Goal: Use online tool/utility

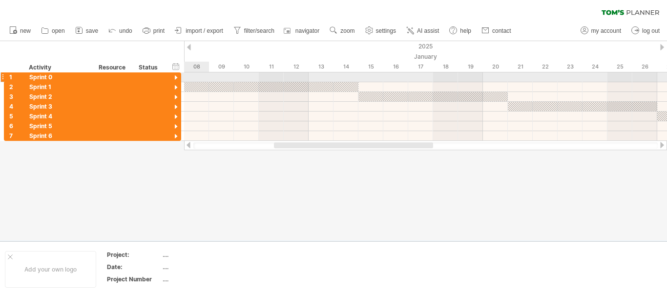
click at [177, 76] on div at bounding box center [175, 77] width 9 height 9
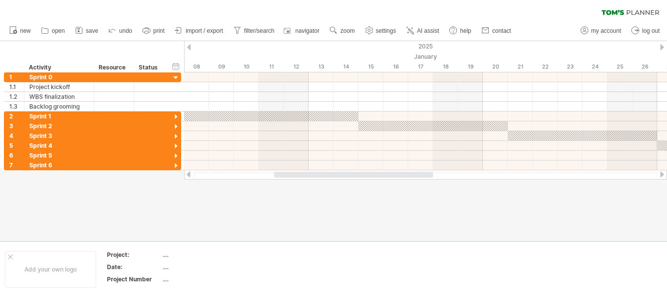
click at [662, 172] on div at bounding box center [663, 174] width 8 height 6
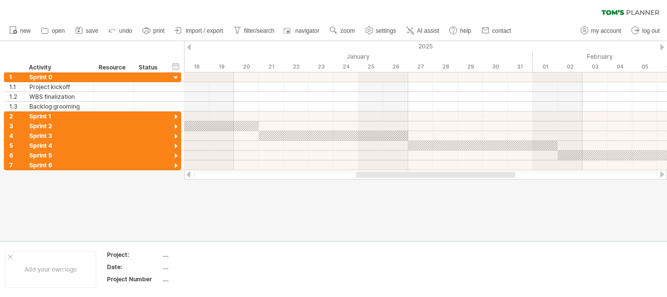
click at [662, 172] on div at bounding box center [663, 174] width 8 height 6
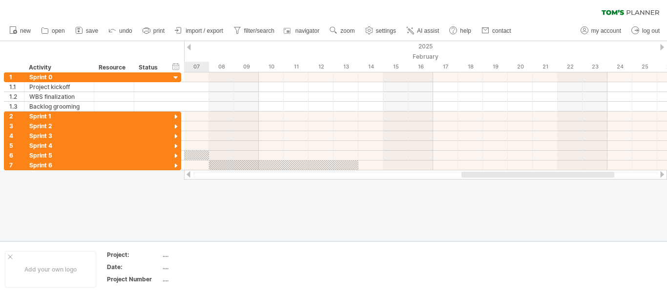
click at [662, 172] on div at bounding box center [663, 174] width 8 height 6
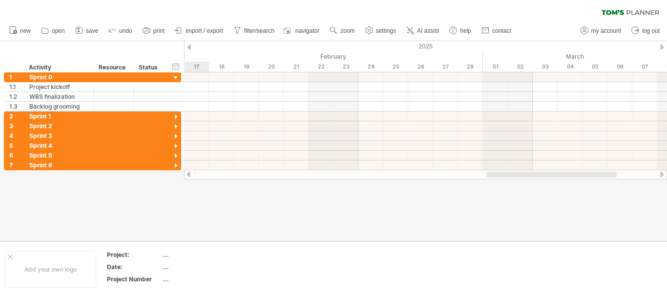
click at [662, 172] on div at bounding box center [663, 174] width 8 height 6
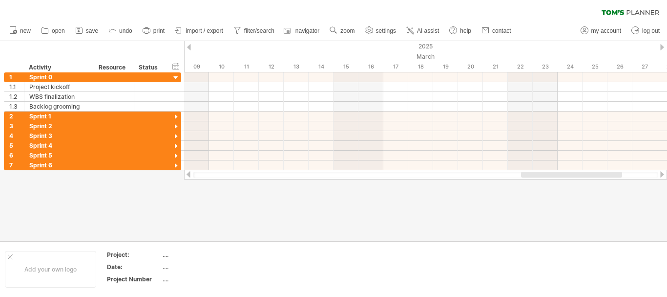
click at [188, 174] on div at bounding box center [189, 174] width 8 height 6
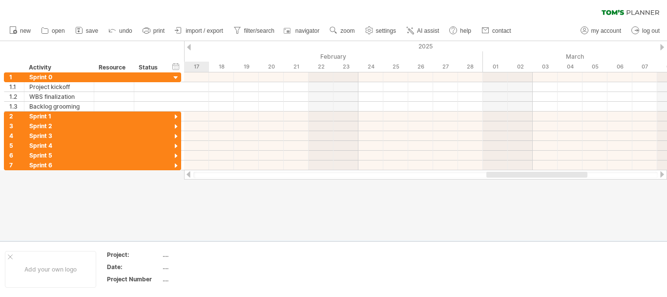
click at [188, 174] on div at bounding box center [189, 174] width 8 height 6
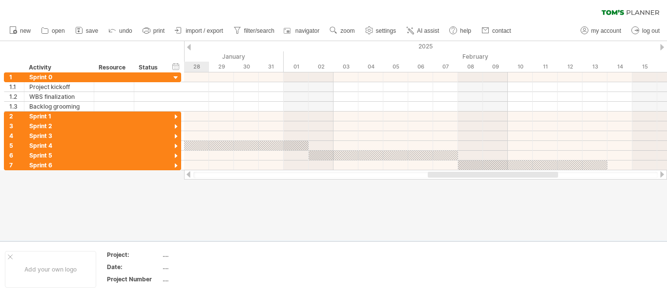
click at [188, 174] on div at bounding box center [189, 174] width 8 height 6
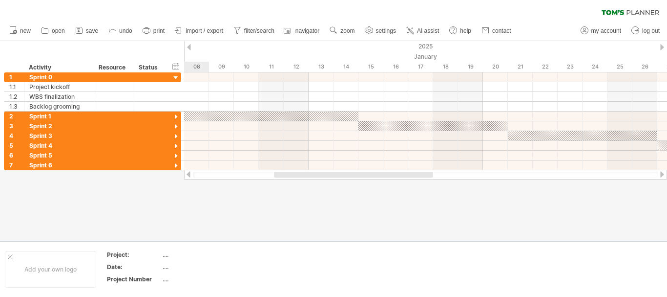
click at [188, 174] on div at bounding box center [189, 174] width 8 height 6
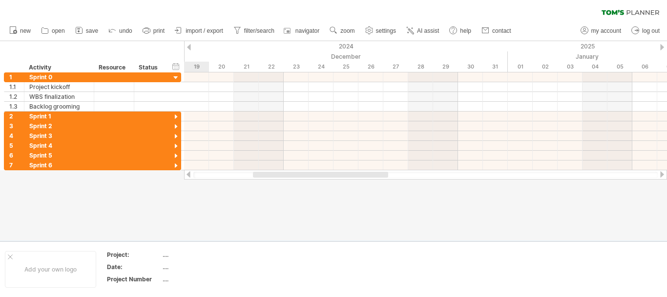
click at [188, 174] on div at bounding box center [189, 174] width 8 height 6
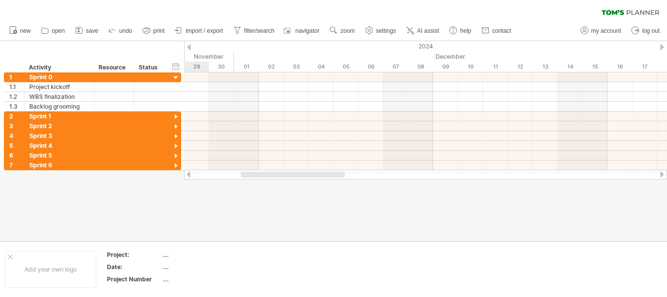
click at [188, 174] on div at bounding box center [189, 174] width 8 height 6
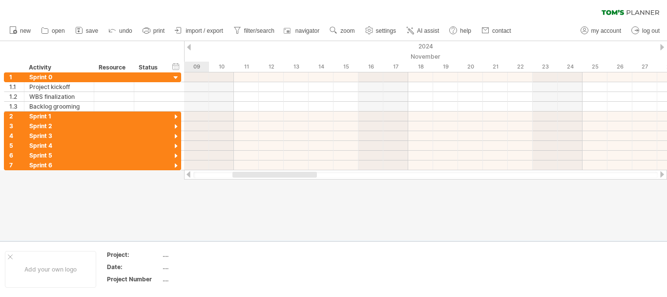
click at [188, 174] on div at bounding box center [189, 174] width 8 height 6
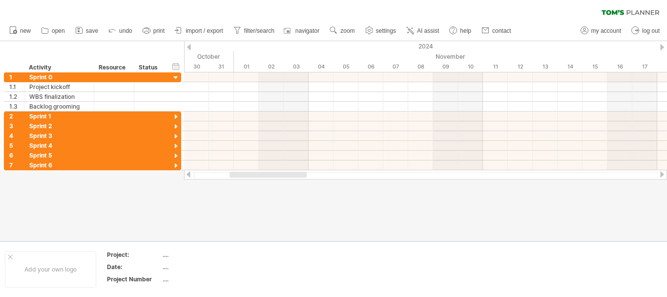
click at [660, 173] on div at bounding box center [663, 174] width 8 height 6
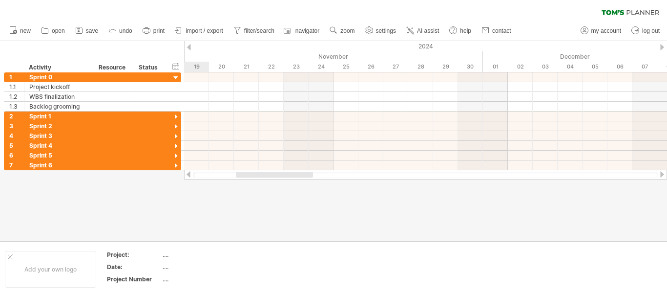
click at [660, 173] on div at bounding box center [663, 174] width 8 height 6
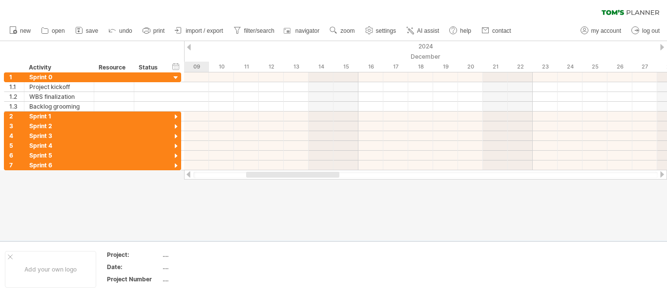
click at [660, 173] on div at bounding box center [663, 174] width 8 height 6
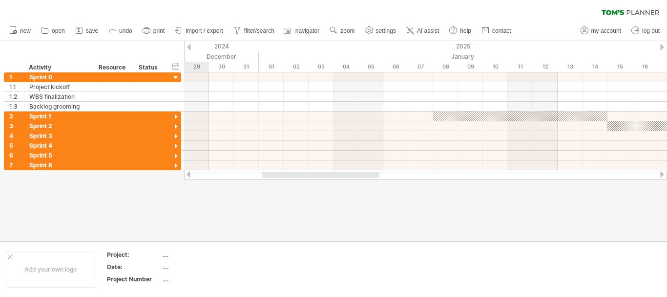
click at [660, 173] on div at bounding box center [663, 174] width 8 height 6
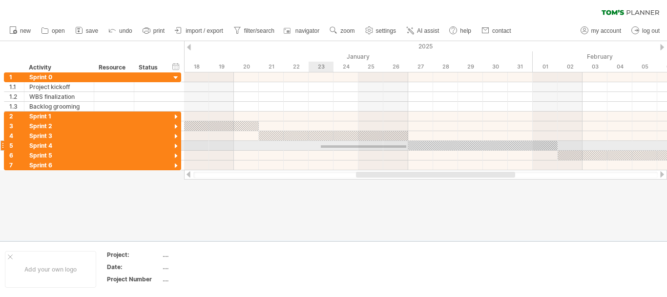
drag, startPoint x: 406, startPoint y: 148, endPoint x: 306, endPoint y: 147, distance: 100.1
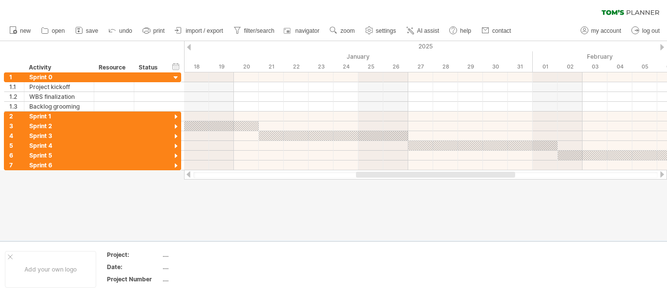
click at [190, 176] on div at bounding box center [189, 174] width 8 height 6
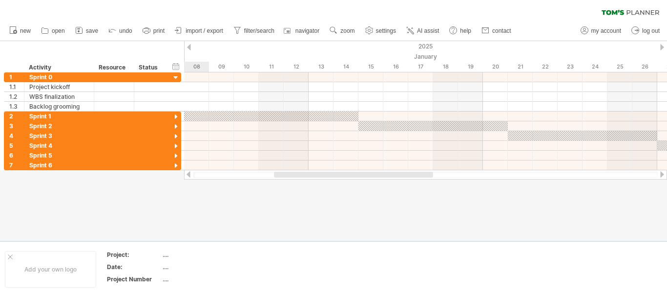
click at [190, 176] on div at bounding box center [189, 174] width 8 height 6
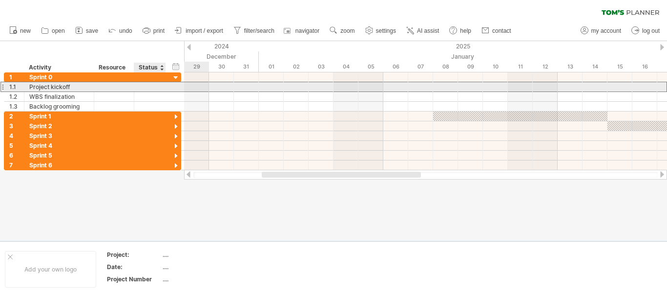
click at [141, 86] on div at bounding box center [149, 86] width 21 height 9
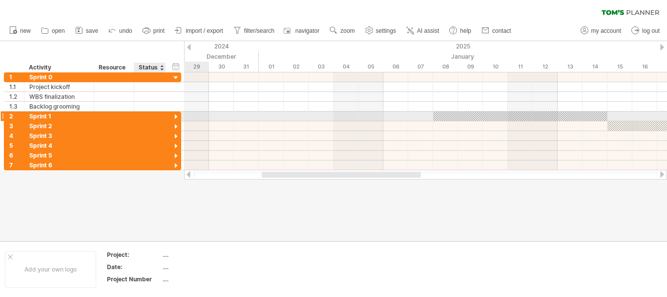
click at [176, 116] on div at bounding box center [175, 116] width 9 height 9
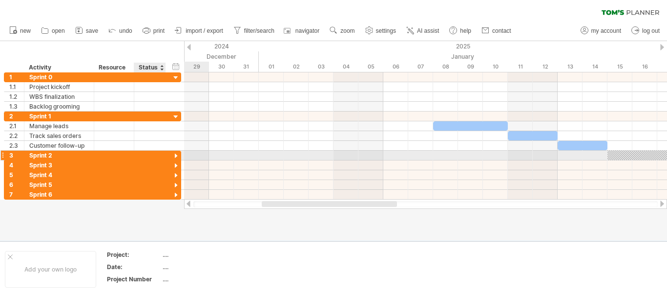
click at [176, 157] on div at bounding box center [175, 155] width 9 height 9
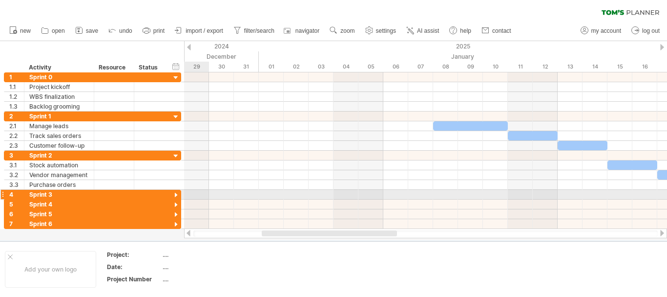
click at [176, 194] on div at bounding box center [175, 195] width 9 height 9
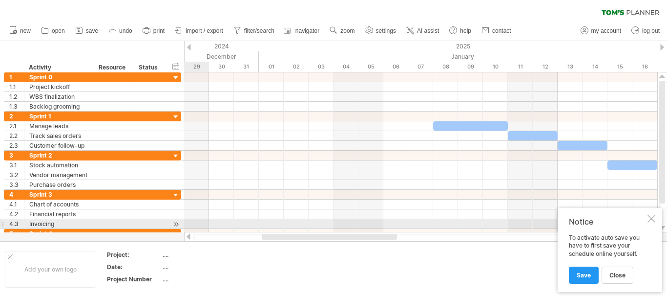
click at [178, 224] on div at bounding box center [175, 224] width 9 height 10
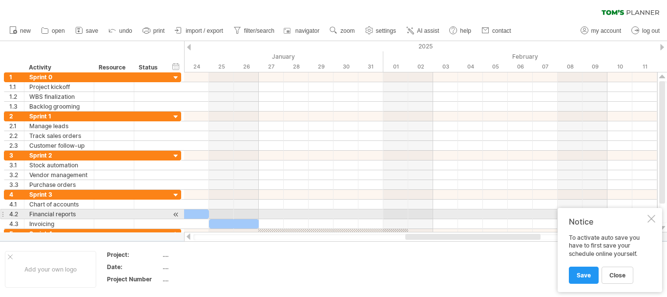
click at [653, 217] on div at bounding box center [652, 218] width 8 height 8
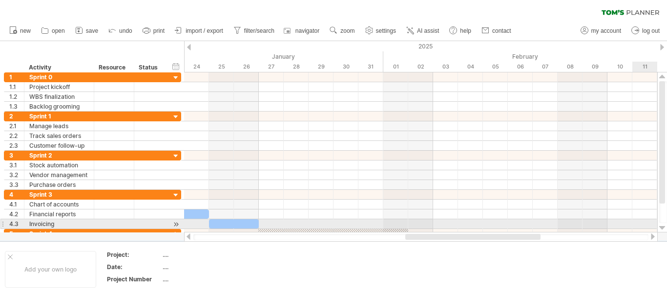
click at [662, 226] on div at bounding box center [662, 228] width 6 height 8
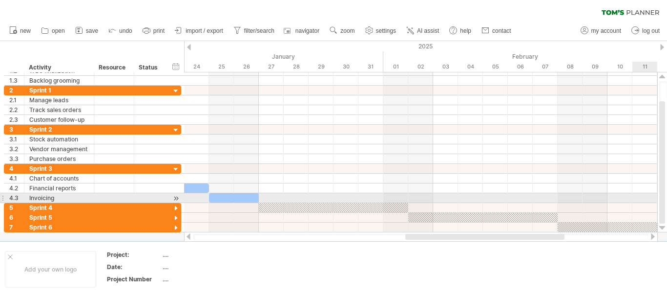
click at [662, 226] on div at bounding box center [662, 228] width 6 height 8
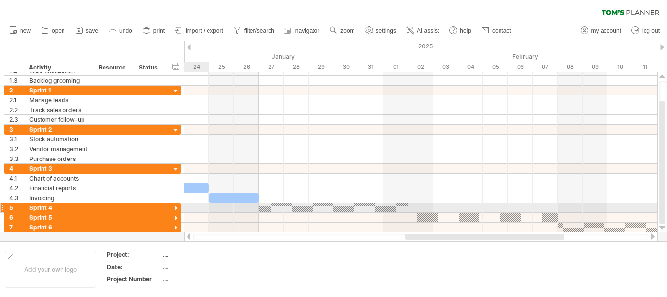
click at [174, 208] on div at bounding box center [175, 208] width 9 height 9
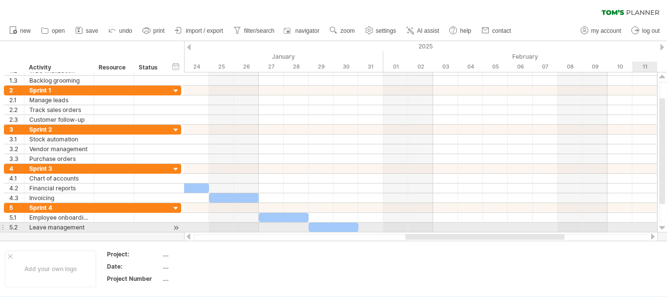
click at [661, 225] on div at bounding box center [662, 228] width 6 height 8
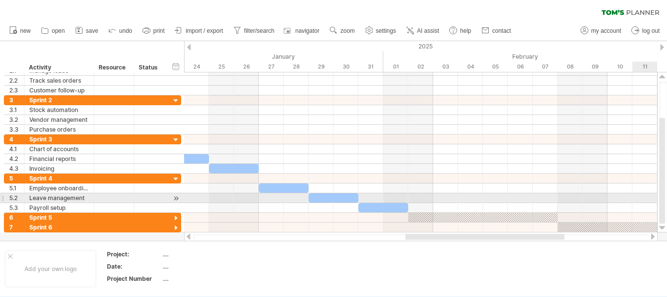
click at [661, 225] on div at bounding box center [662, 228] width 6 height 8
